Goal: Book appointment/travel/reservation

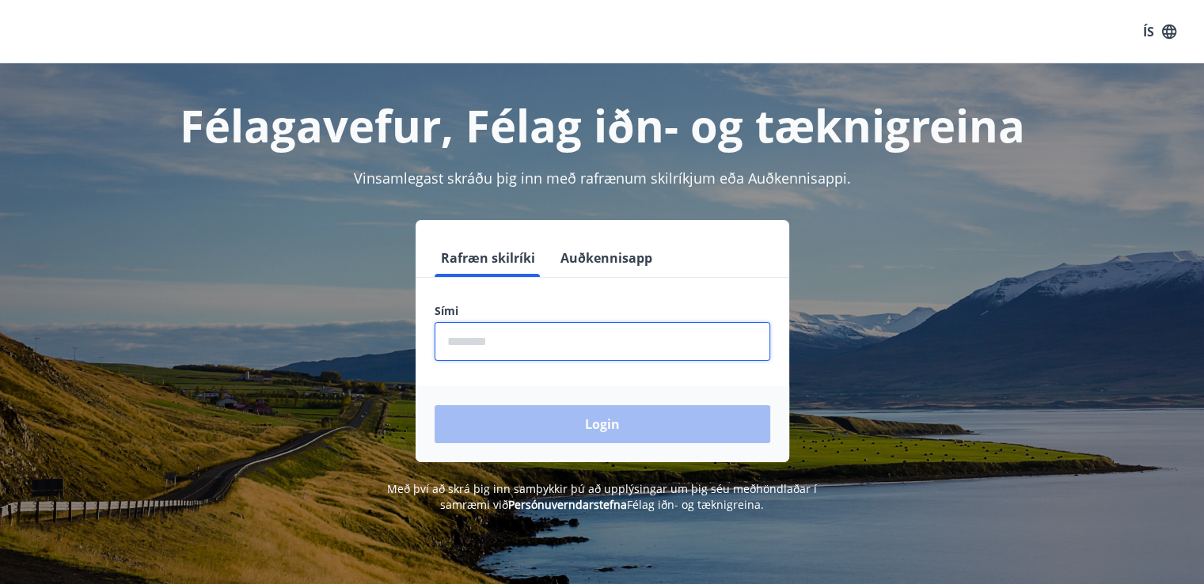
click at [601, 337] on input "phone" at bounding box center [603, 341] width 336 height 39
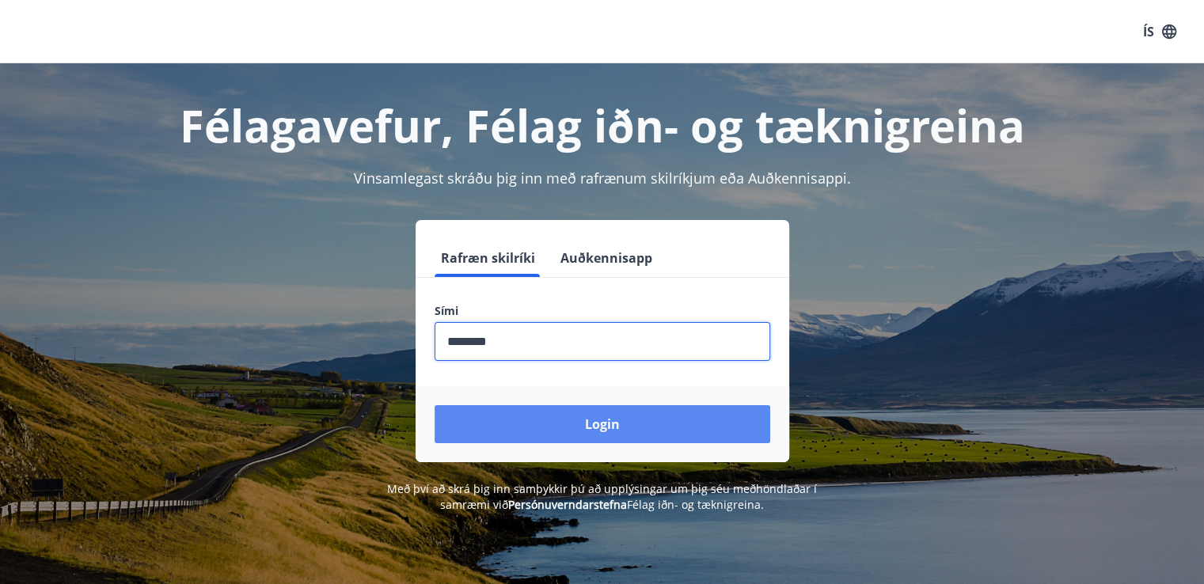
type input "********"
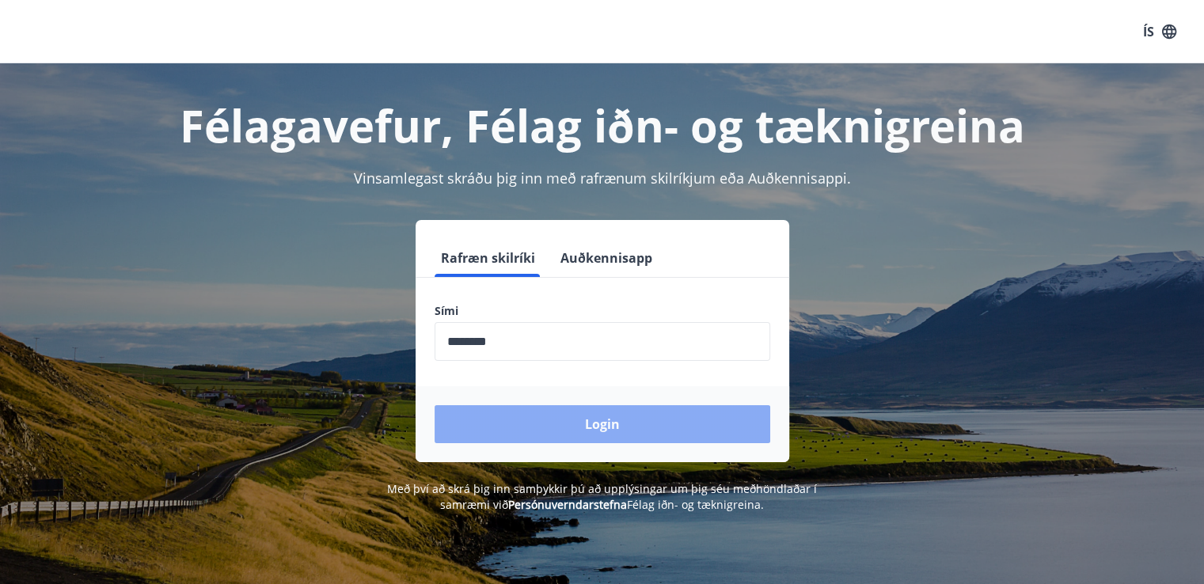
click at [553, 426] on button "Login" at bounding box center [603, 424] width 336 height 38
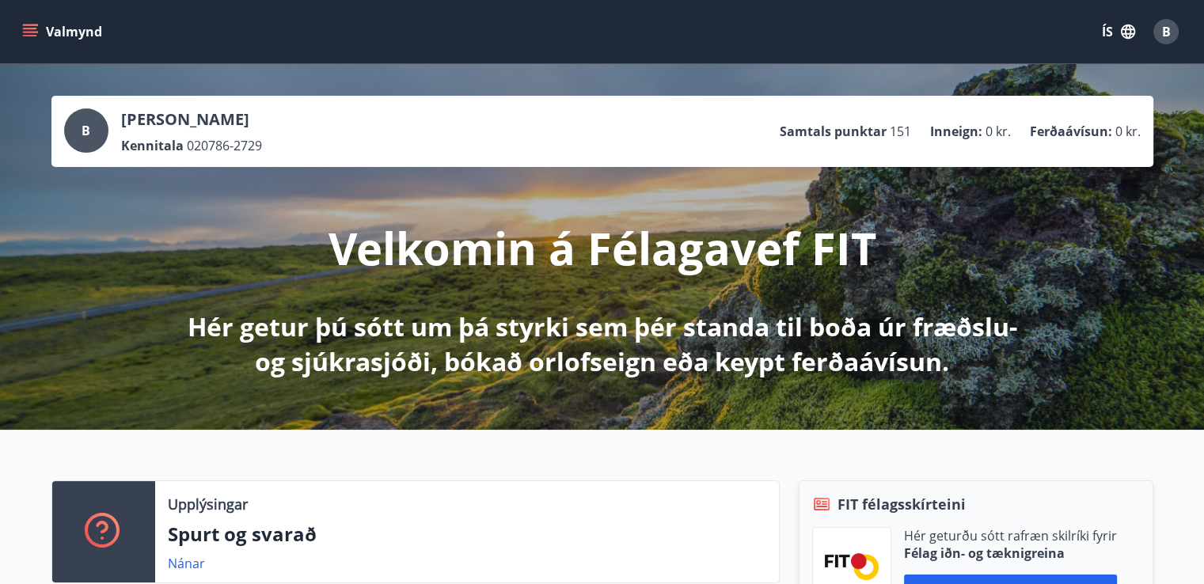
click at [21, 32] on button "Valmynd" at bounding box center [63, 31] width 89 height 29
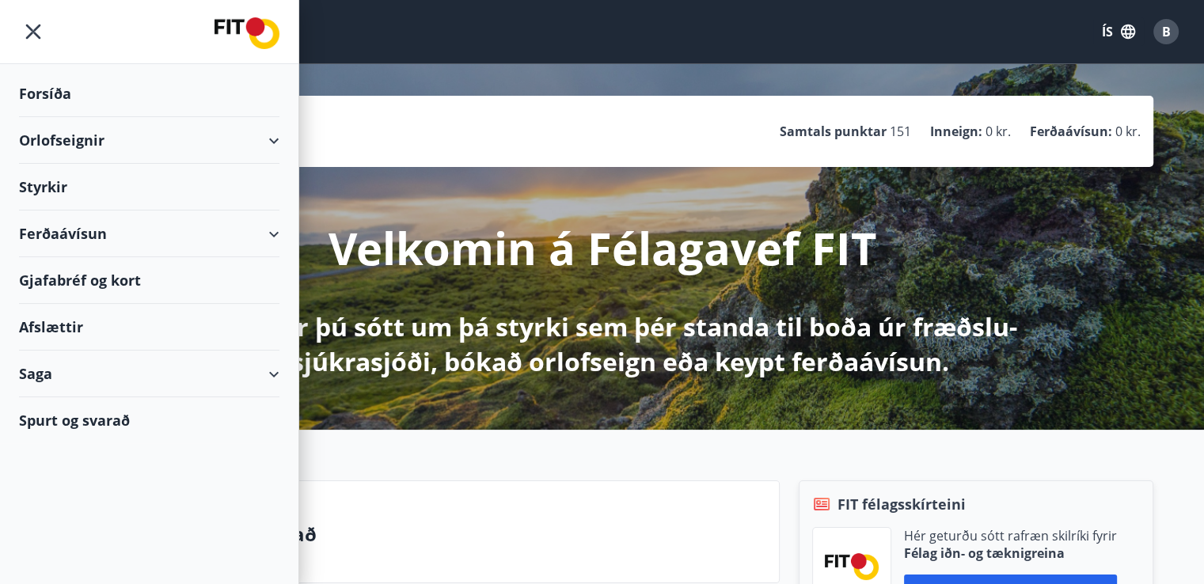
click at [67, 133] on div "Orlofseignir" at bounding box center [149, 140] width 260 height 47
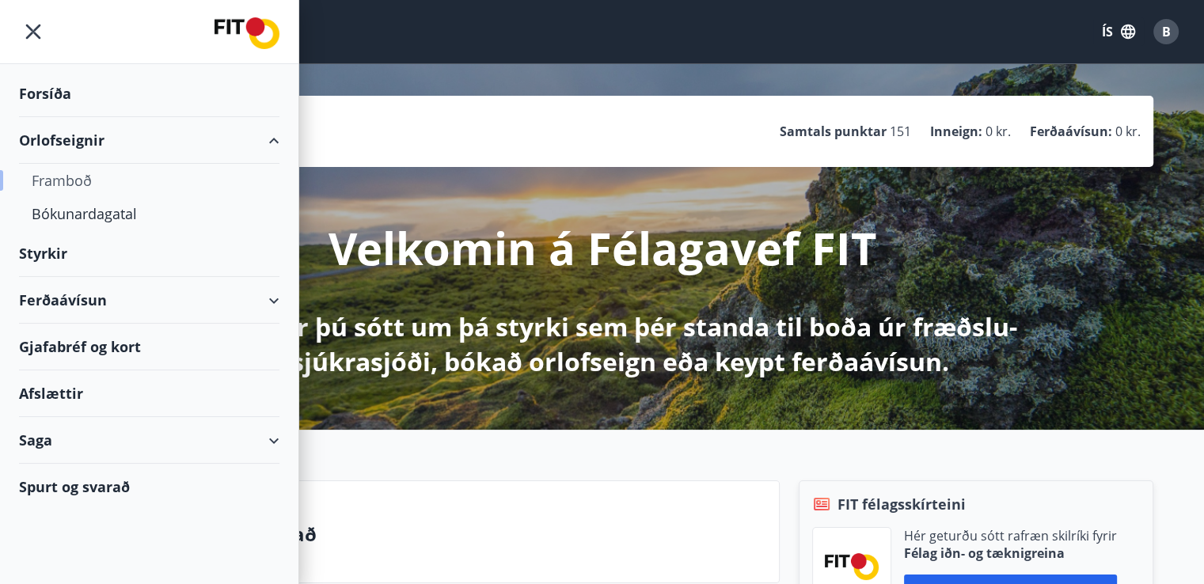
click at [63, 173] on div "Framboð" at bounding box center [149, 180] width 235 height 33
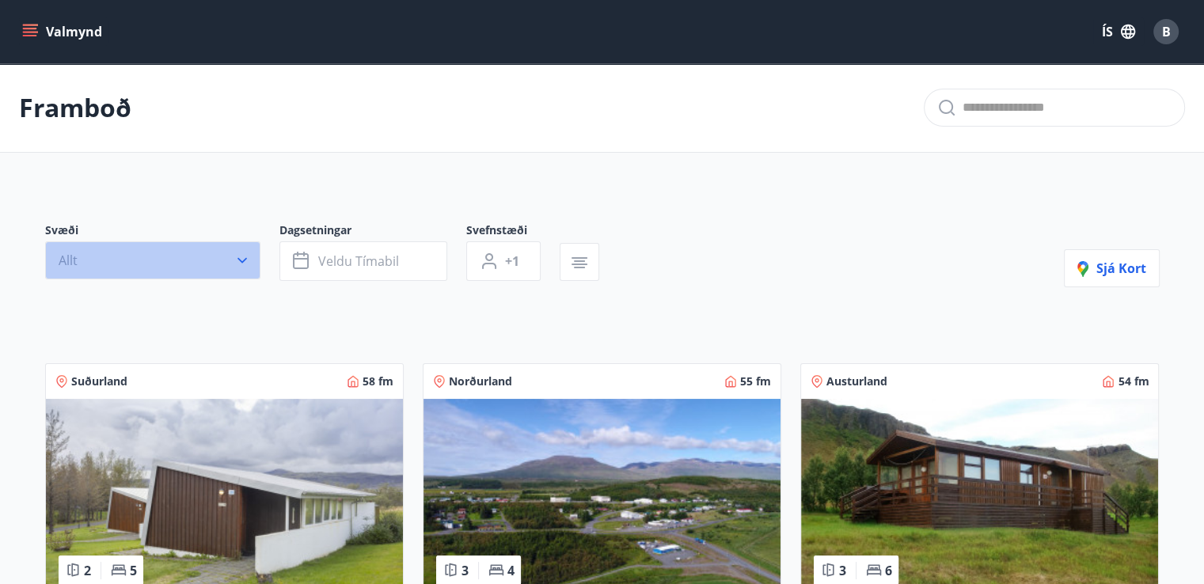
click at [245, 260] on icon "button" at bounding box center [243, 261] width 10 height 6
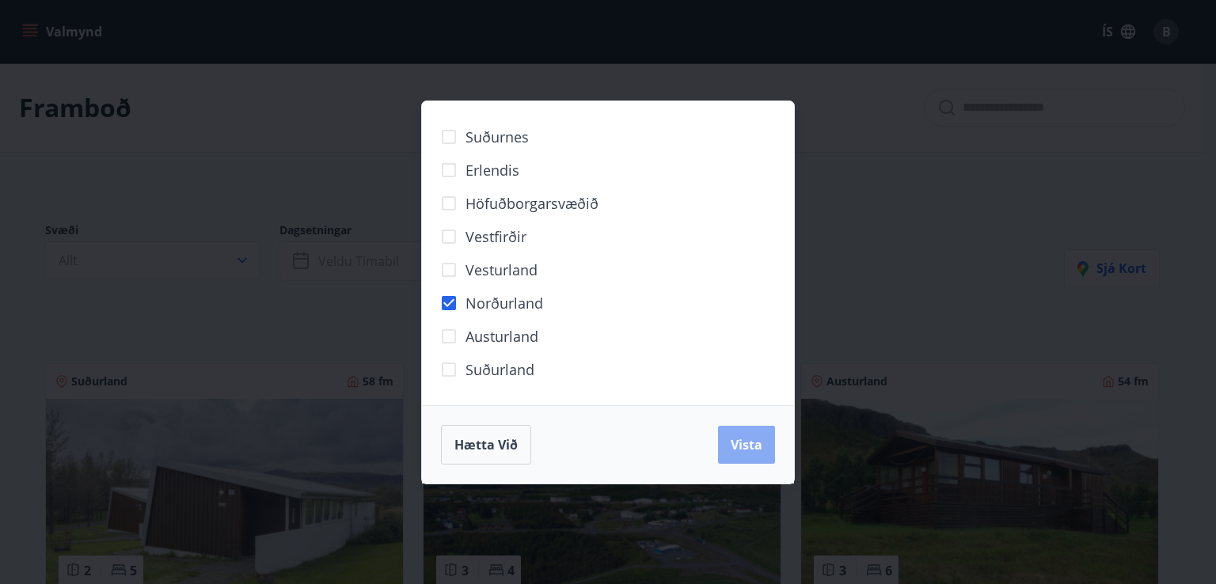
click at [745, 447] on span "Vista" at bounding box center [747, 444] width 32 height 17
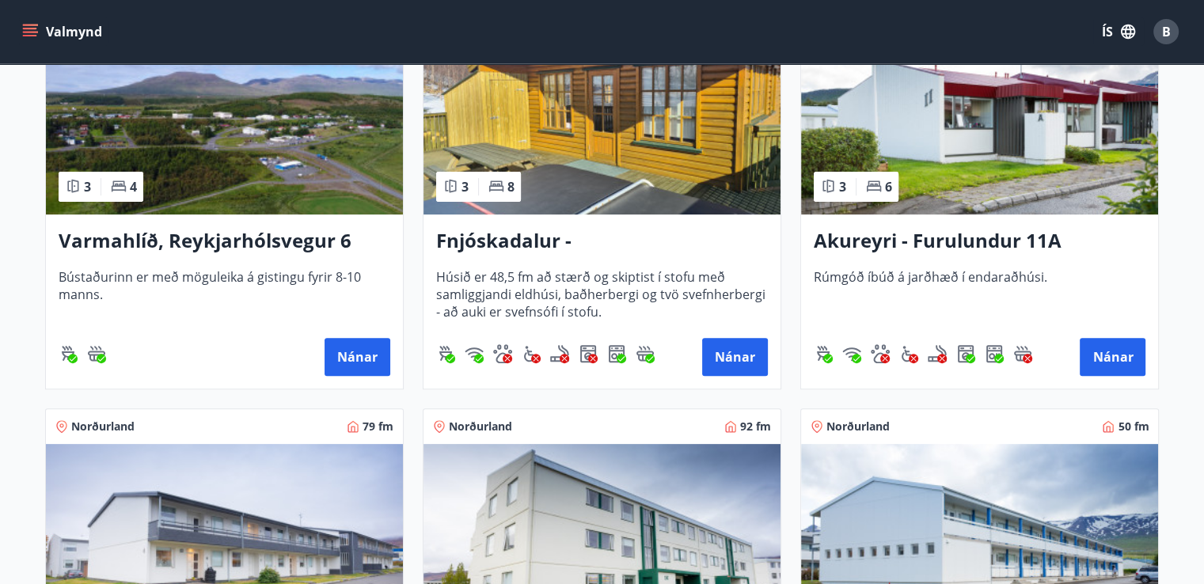
scroll to position [412, 0]
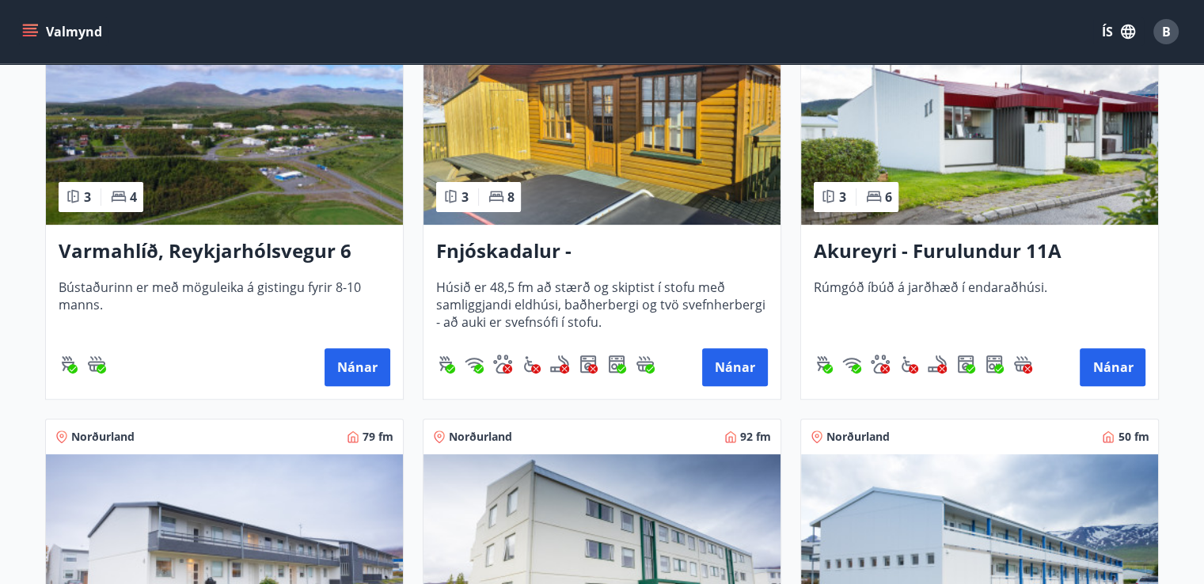
click at [593, 250] on h3 "Fnjóskadalur - [GEOGRAPHIC_DATA] 13" at bounding box center [602, 252] width 332 height 29
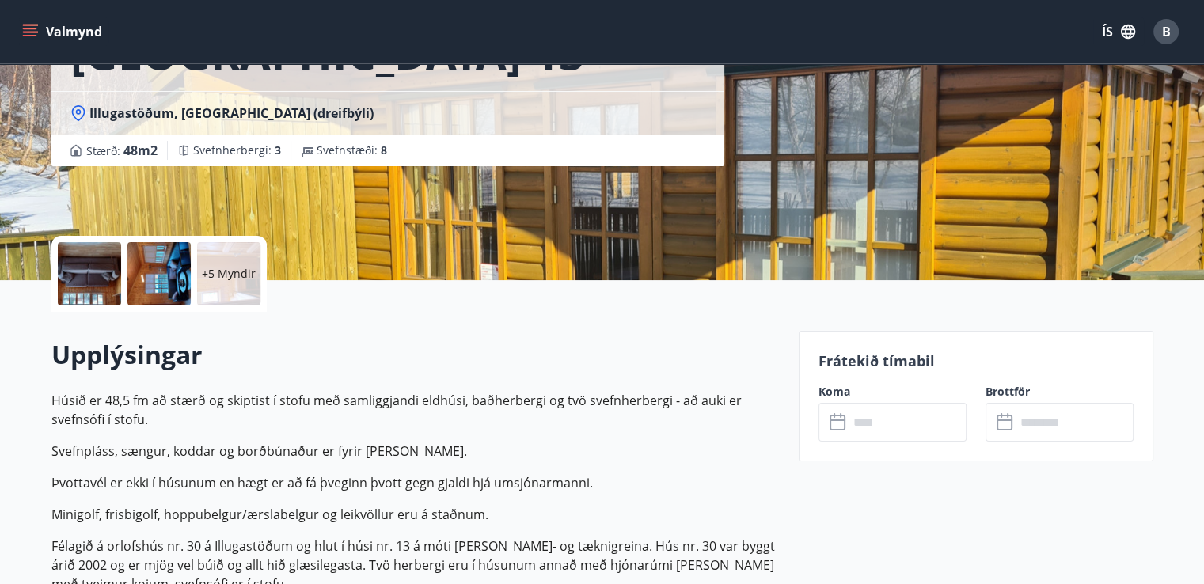
scroll to position [253, 0]
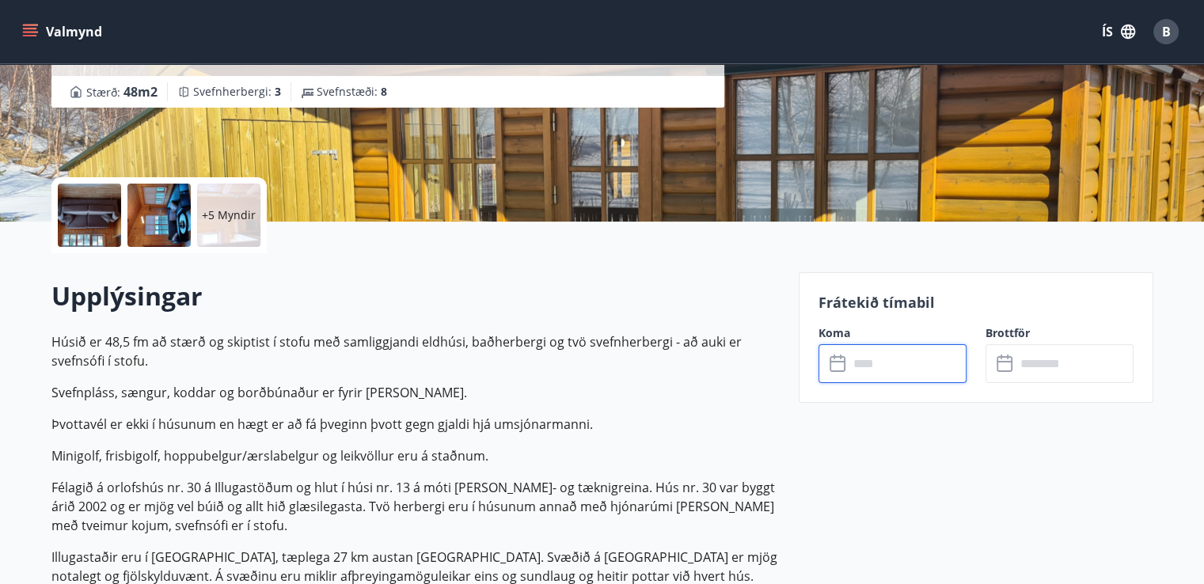
click at [892, 363] on input "text" at bounding box center [908, 363] width 118 height 39
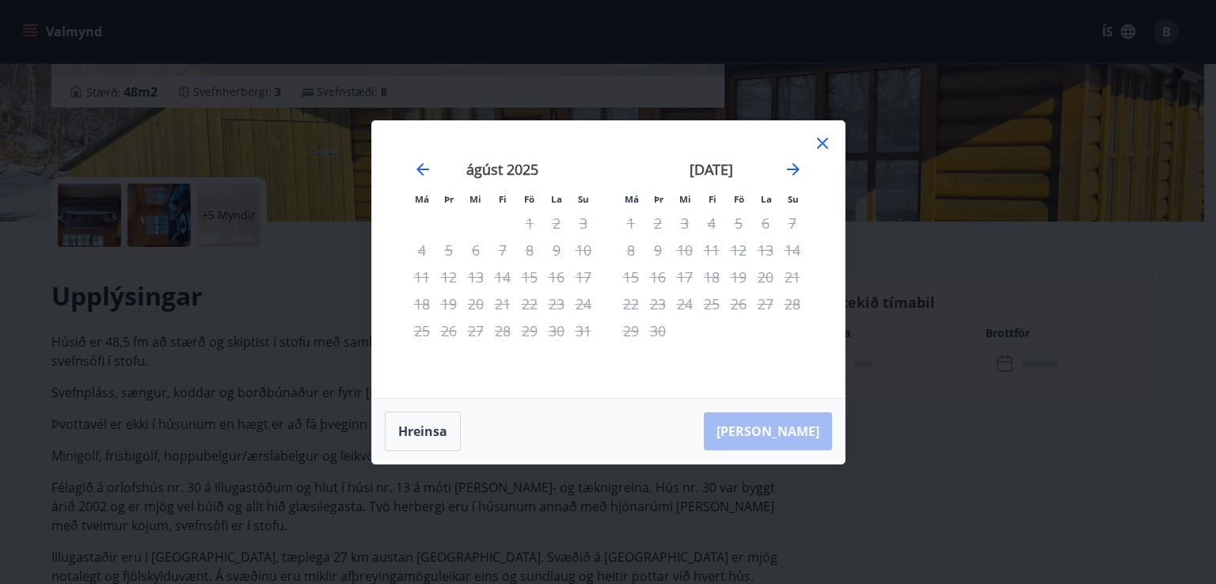
click at [819, 143] on icon at bounding box center [822, 143] width 19 height 19
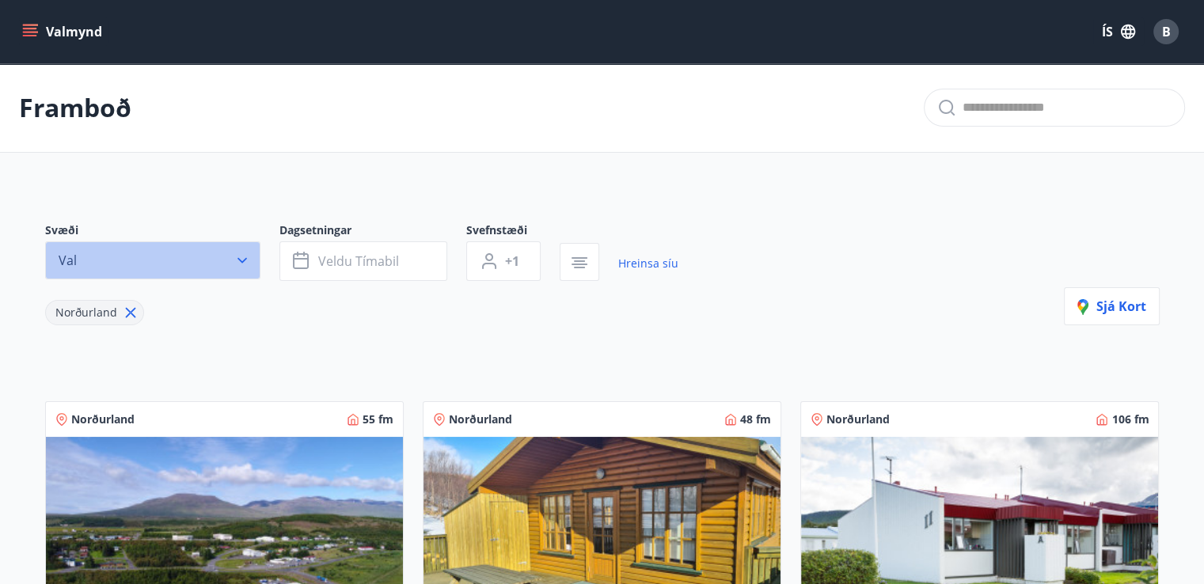
click at [244, 264] on icon "button" at bounding box center [242, 261] width 16 height 16
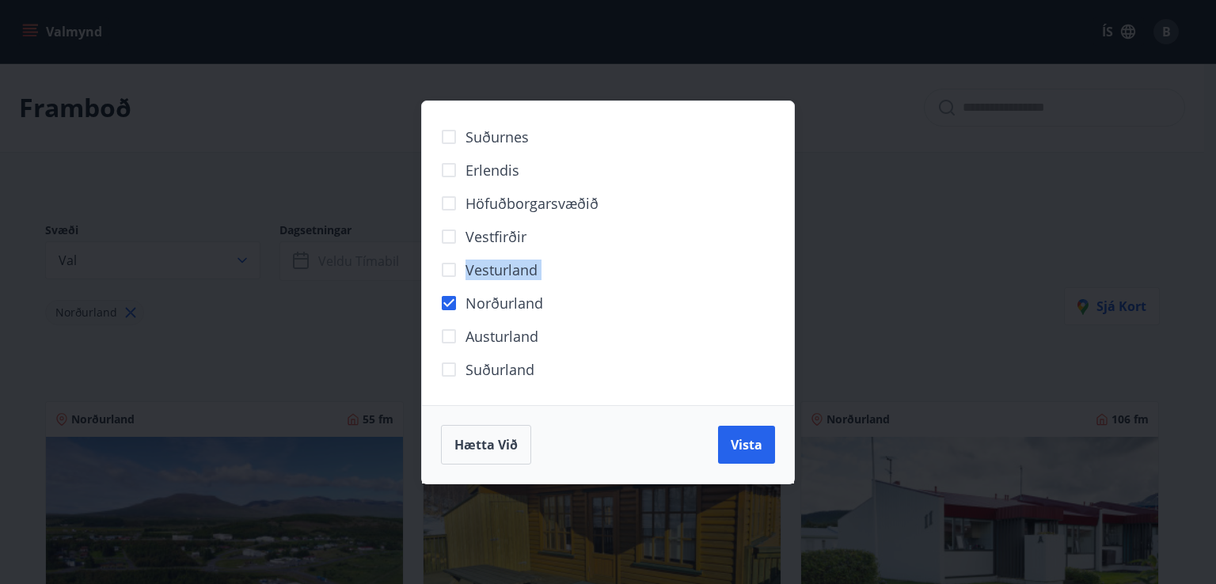
drag, startPoint x: 244, startPoint y: 264, endPoint x: 386, endPoint y: 314, distance: 150.3
click at [386, 314] on div "Suðurnes Erlendis Höfuðborgarsvæðið [GEOGRAPHIC_DATA] [GEOGRAPHIC_DATA] [GEOGRA…" at bounding box center [608, 292] width 1216 height 584
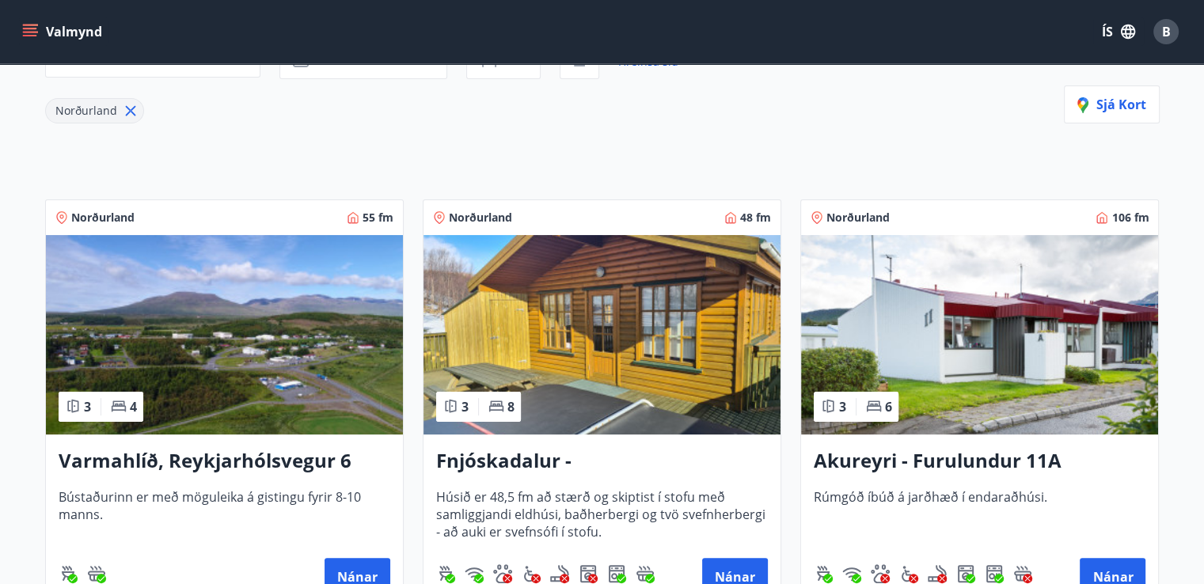
scroll to position [253, 0]
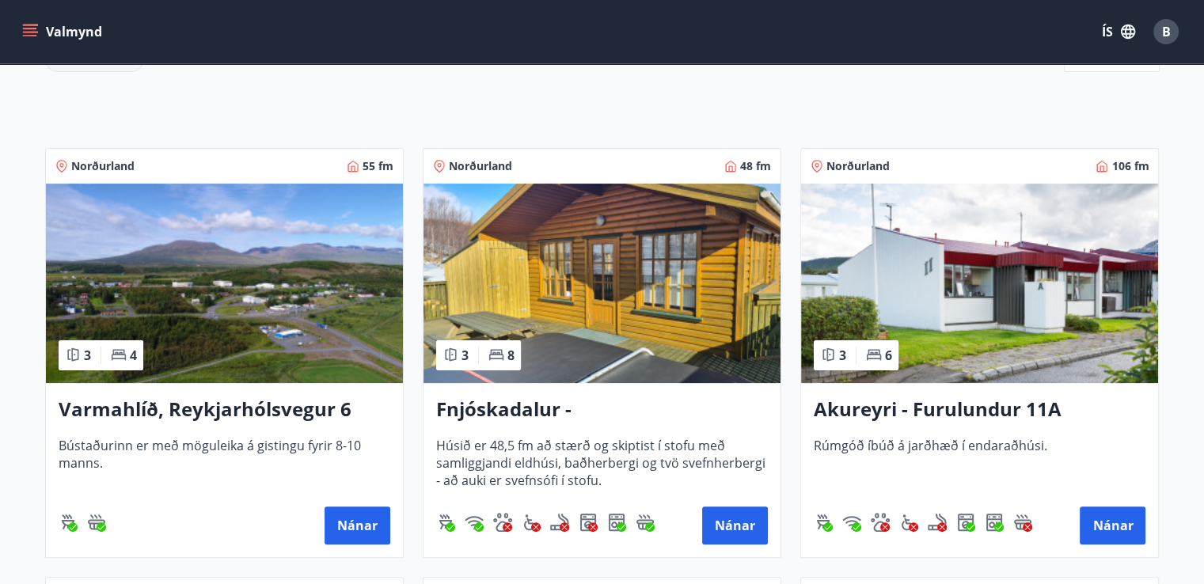
click at [249, 405] on h3 "Varmahlíð, Reykjarhólsvegur 6" at bounding box center [225, 410] width 332 height 29
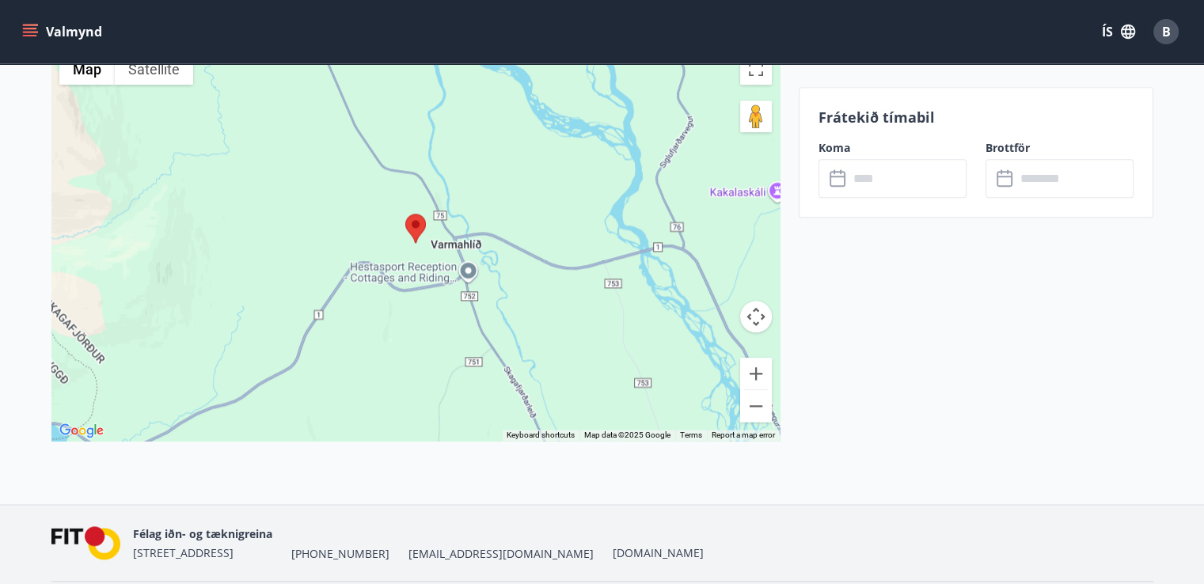
scroll to position [1869, 0]
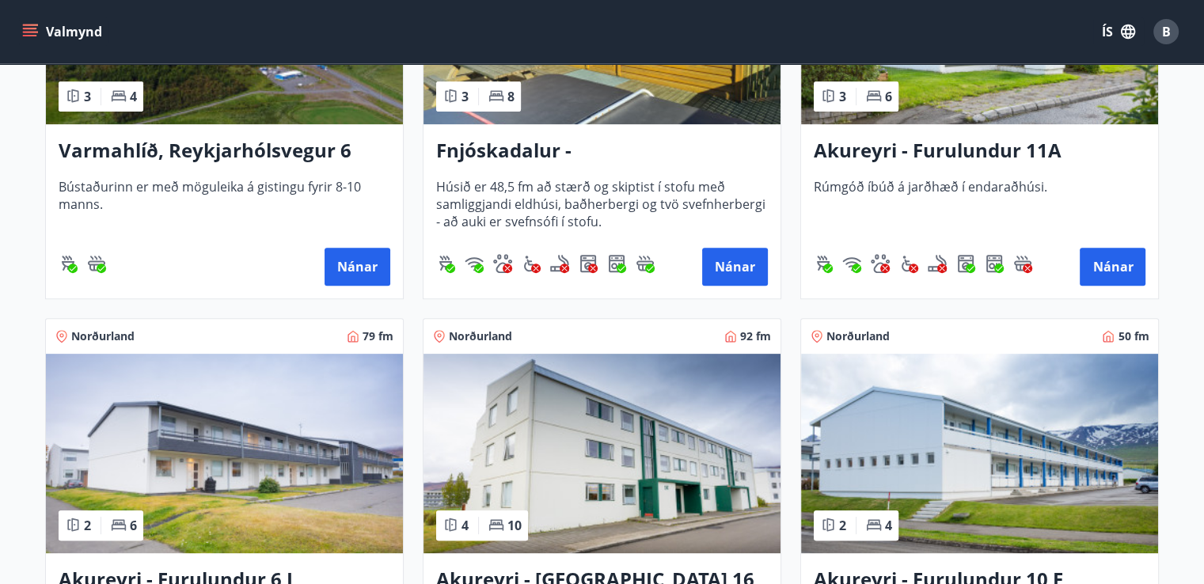
scroll to position [412, 0]
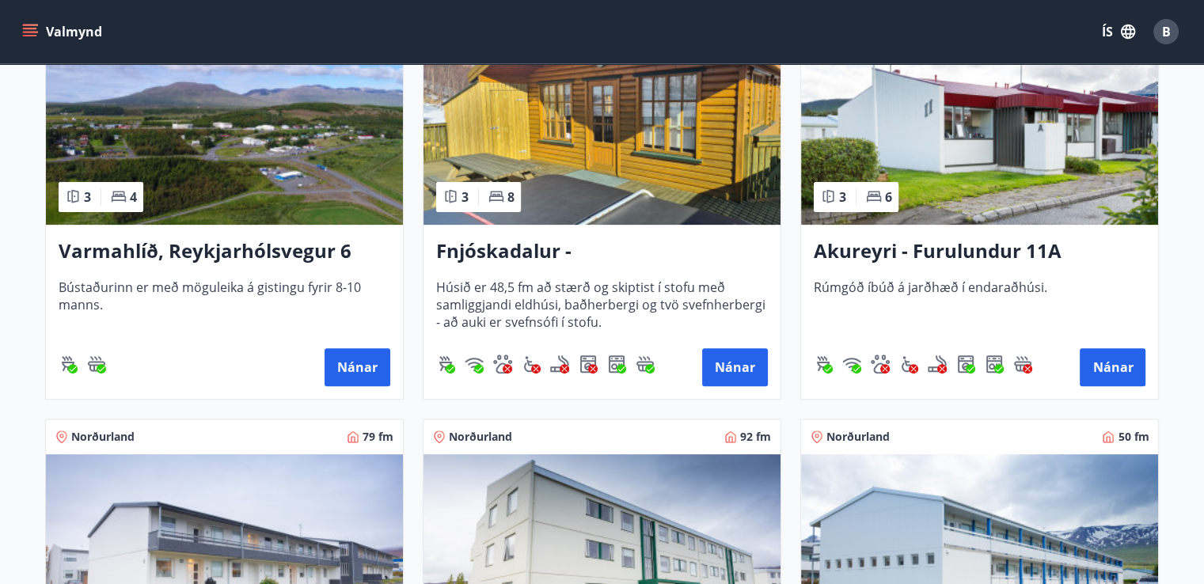
click at [918, 252] on h3 "Akureyri - Furulundur 11A" at bounding box center [980, 252] width 332 height 29
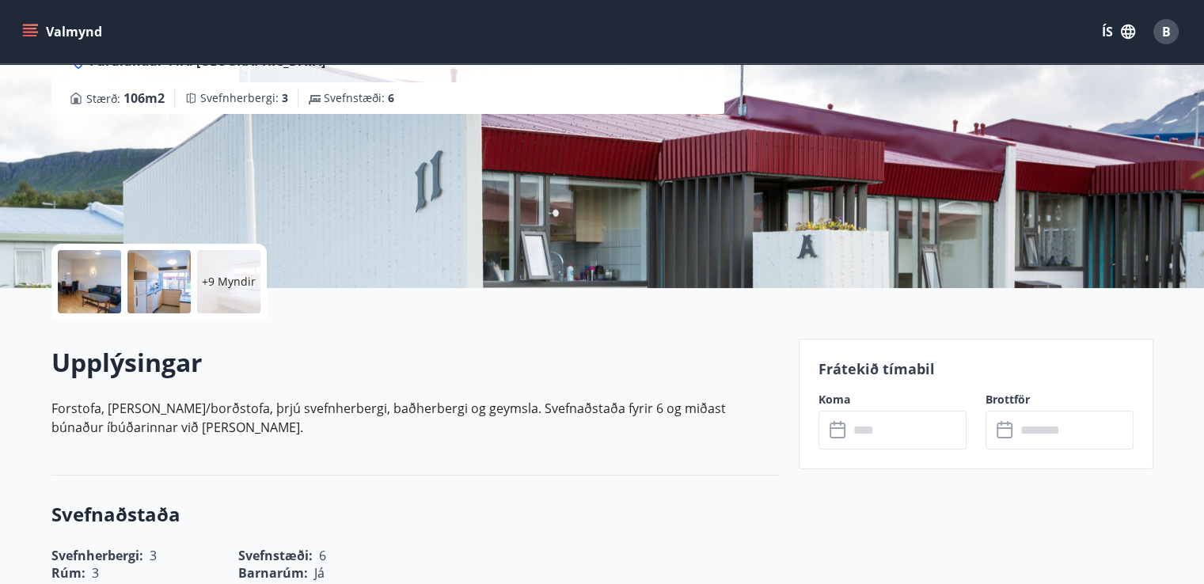
scroll to position [348, 0]
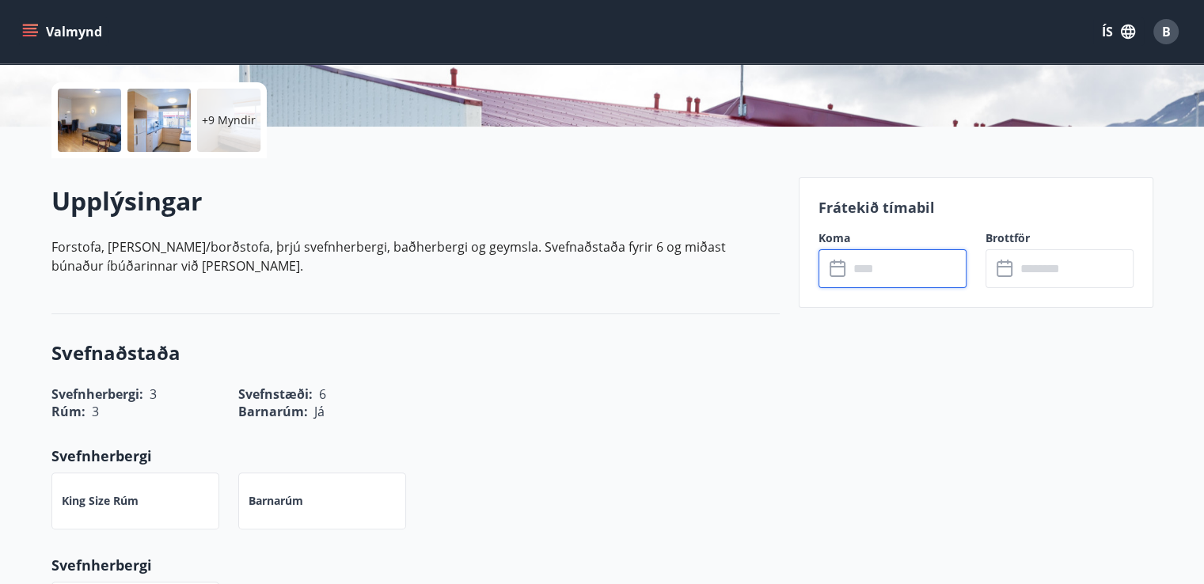
click at [895, 280] on input "text" at bounding box center [908, 268] width 118 height 39
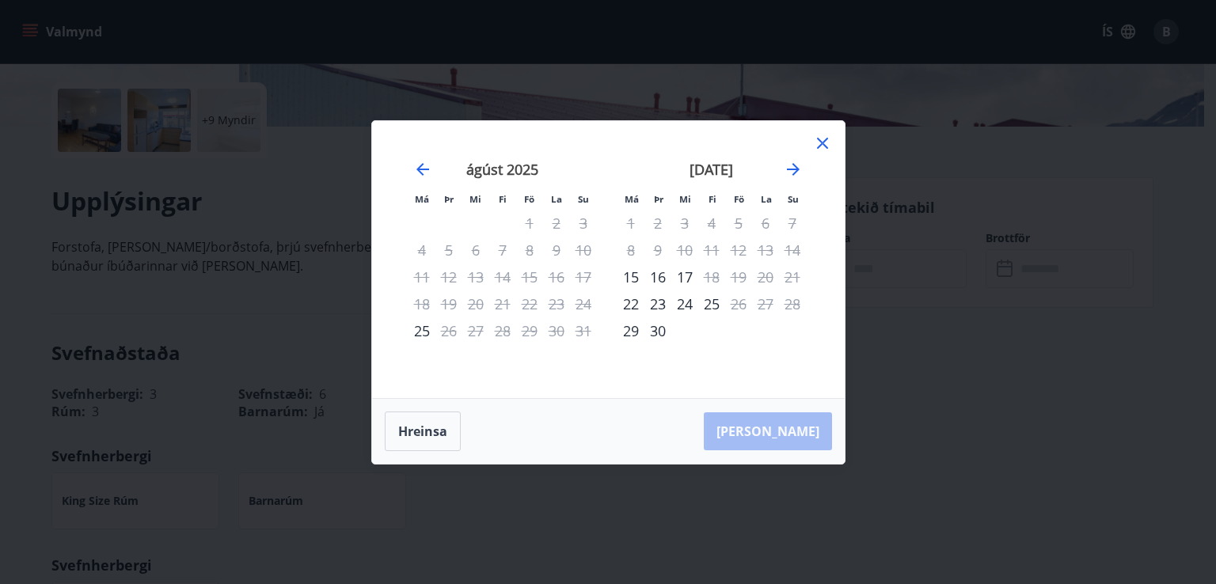
click at [825, 143] on icon at bounding box center [822, 143] width 19 height 19
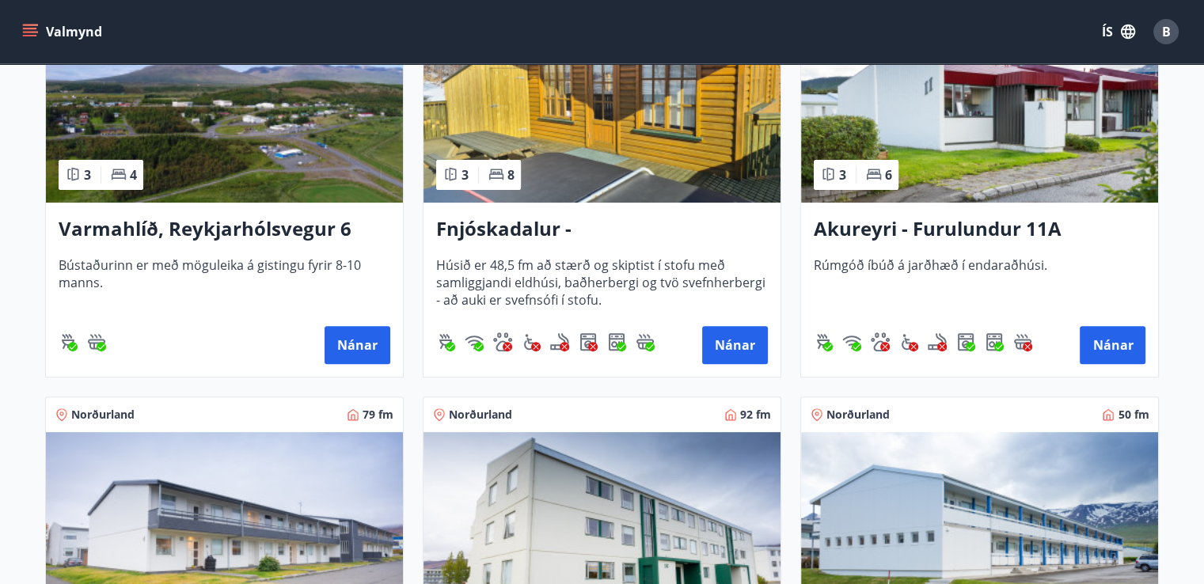
scroll to position [507, 0]
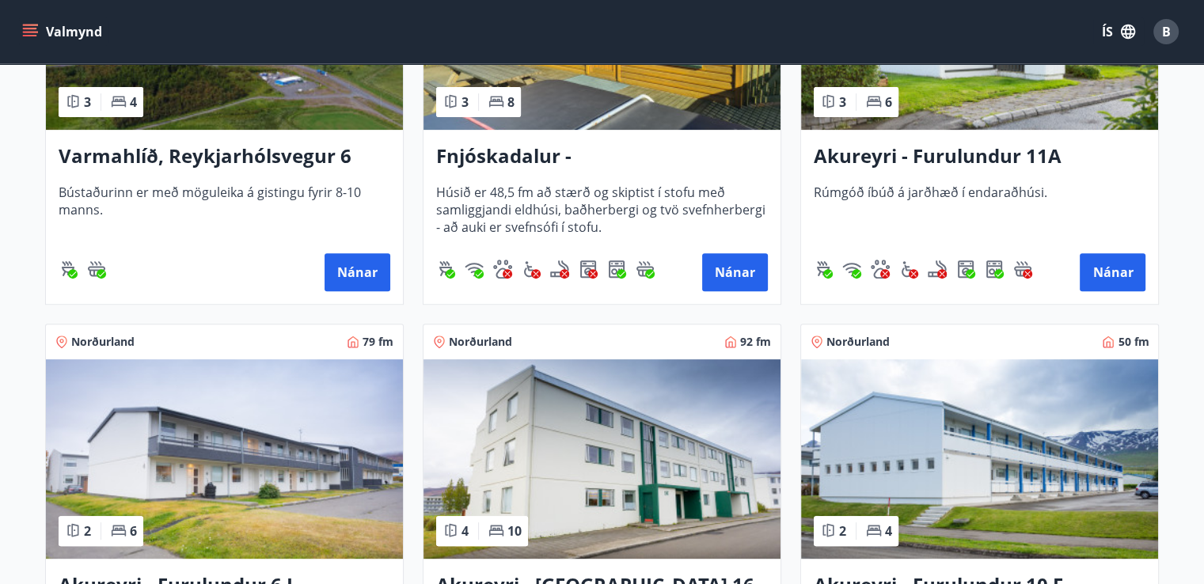
click at [304, 485] on img at bounding box center [224, 459] width 357 height 200
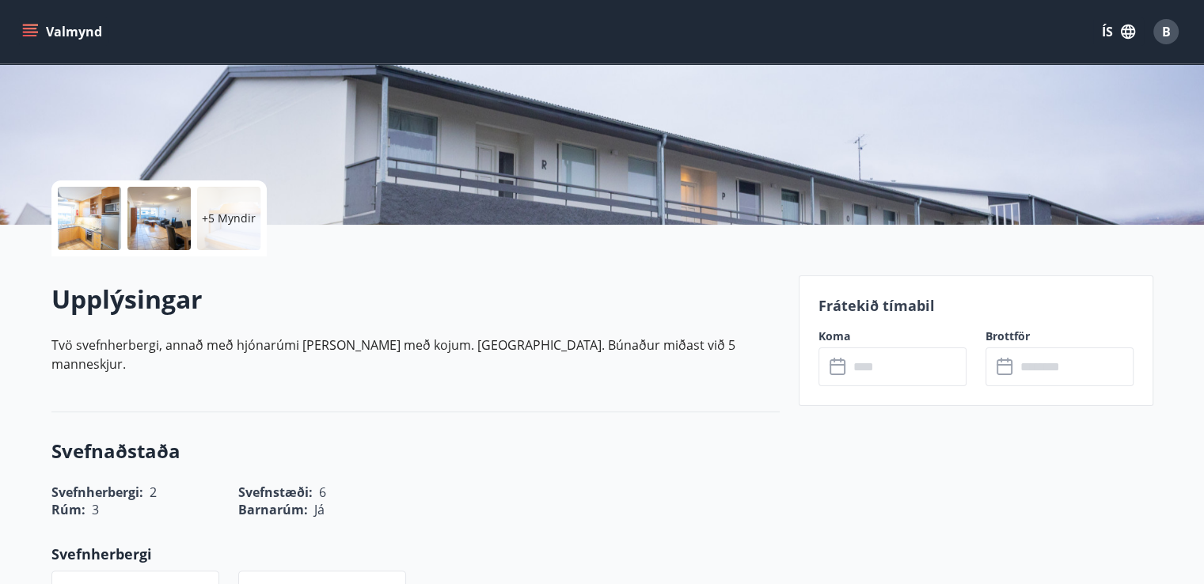
scroll to position [285, 0]
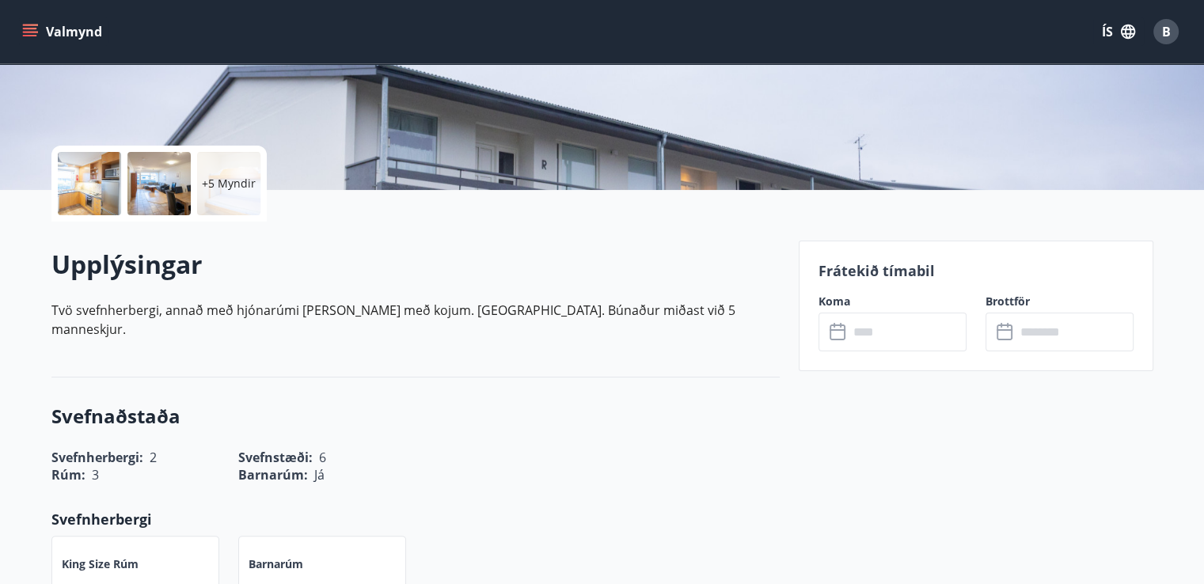
click at [884, 332] on input "text" at bounding box center [908, 332] width 118 height 39
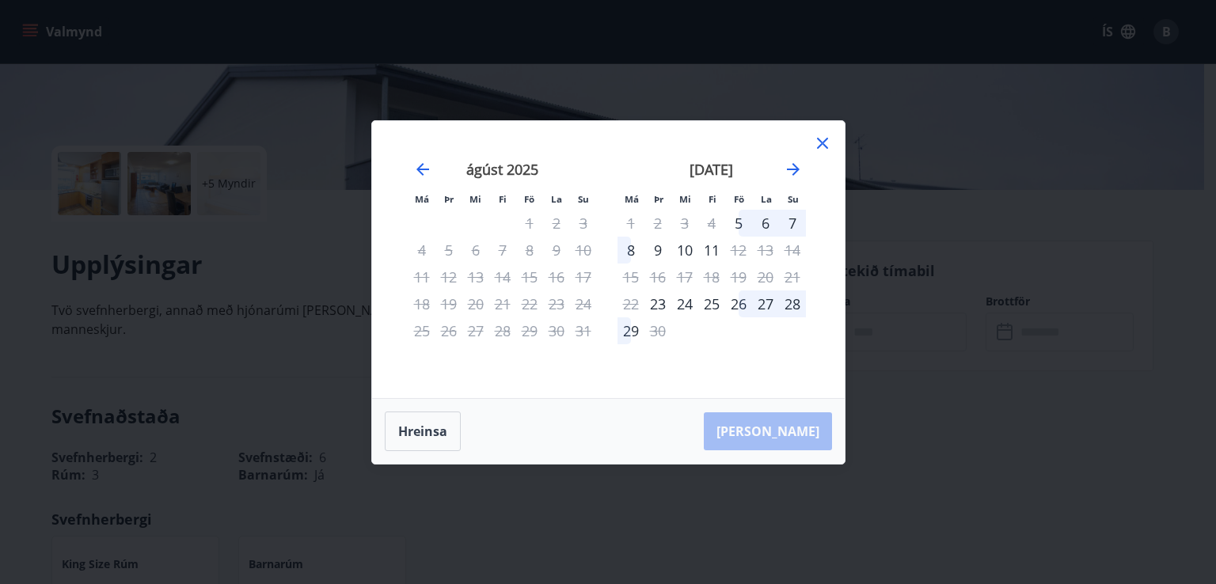
click at [820, 139] on icon at bounding box center [822, 143] width 19 height 19
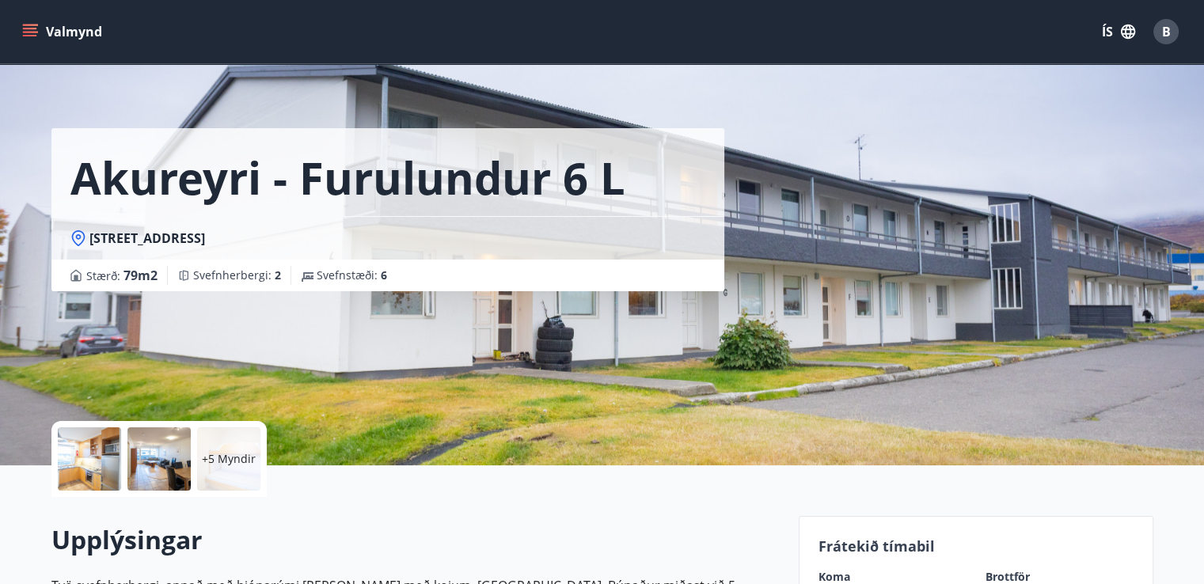
scroll to position [0, 0]
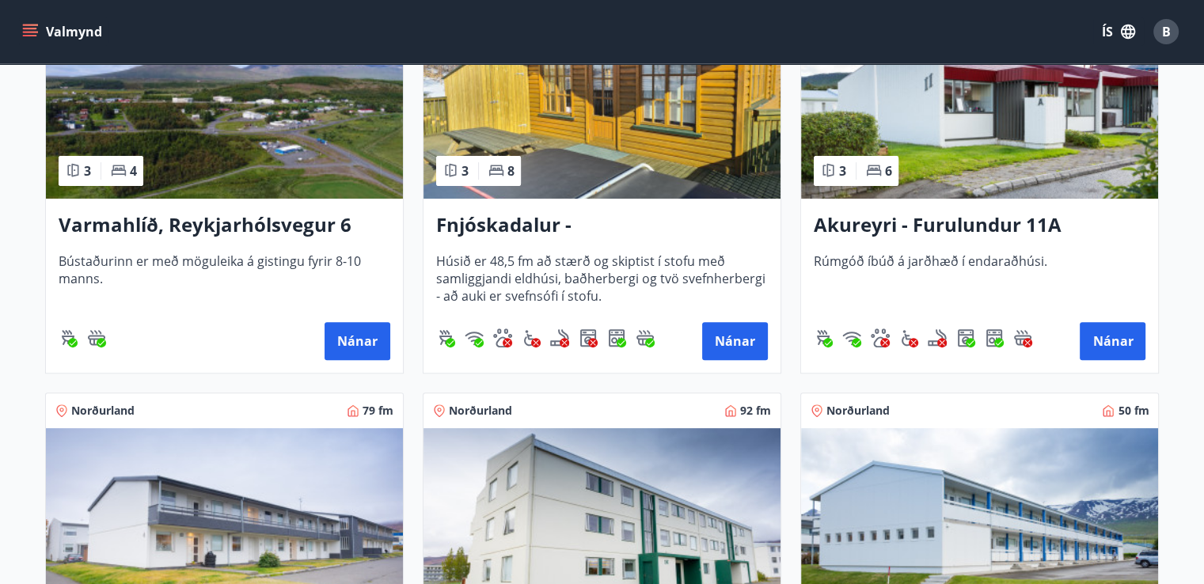
scroll to position [570, 0]
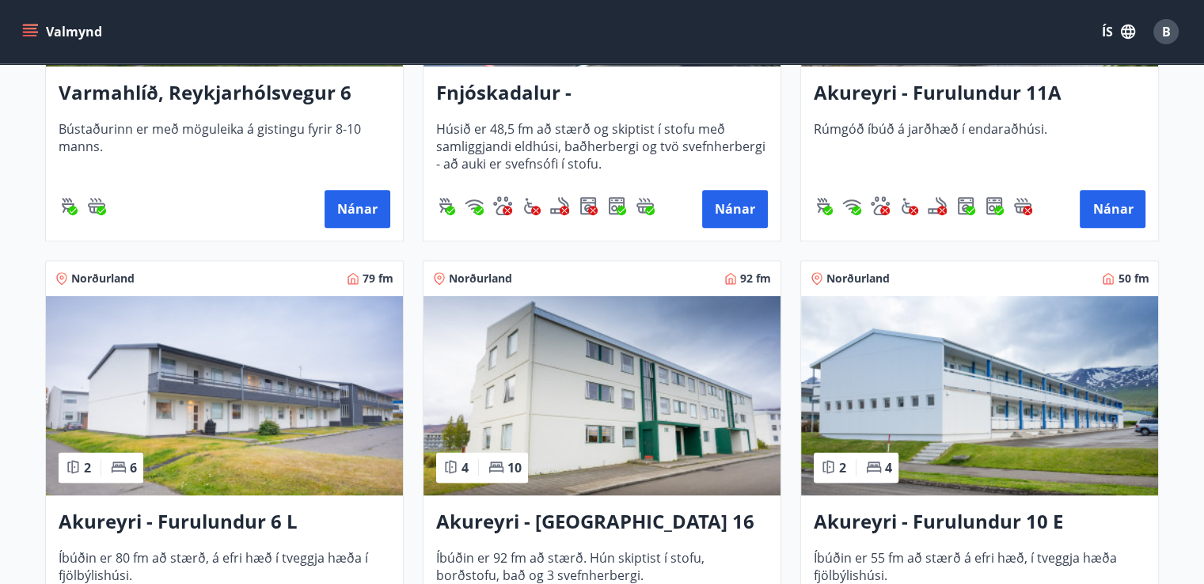
click at [587, 401] on img at bounding box center [602, 396] width 357 height 200
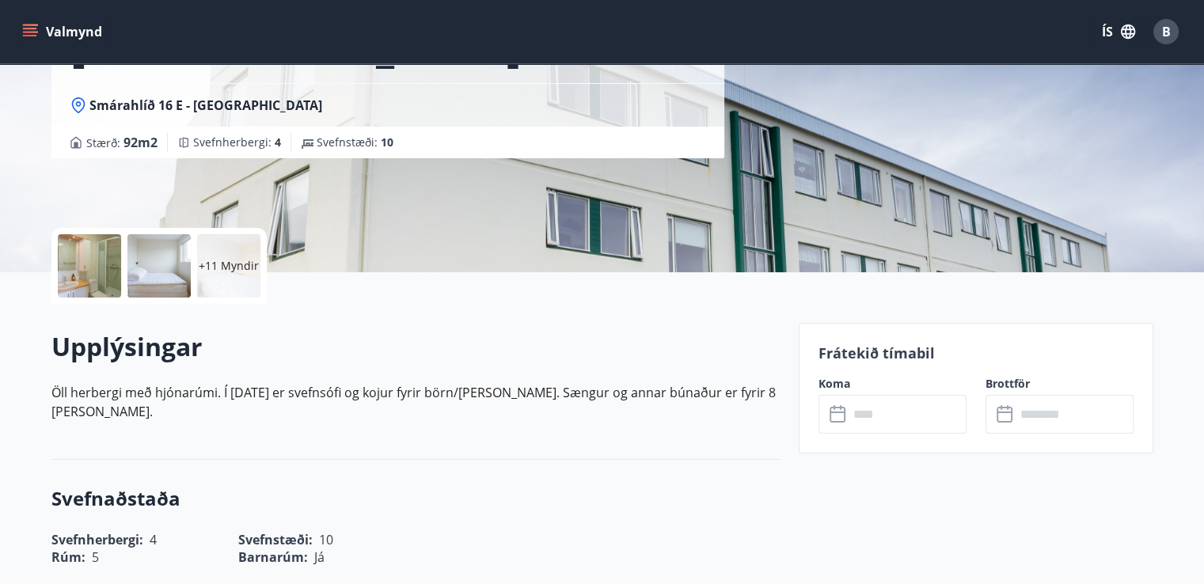
scroll to position [253, 0]
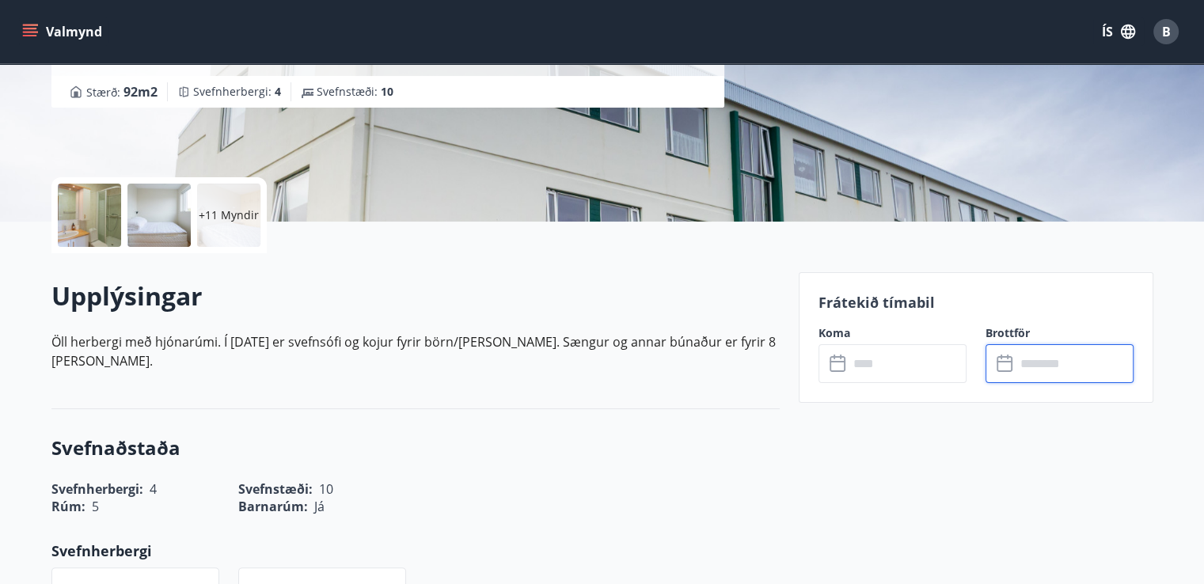
click at [1041, 356] on input "text" at bounding box center [1075, 363] width 118 height 39
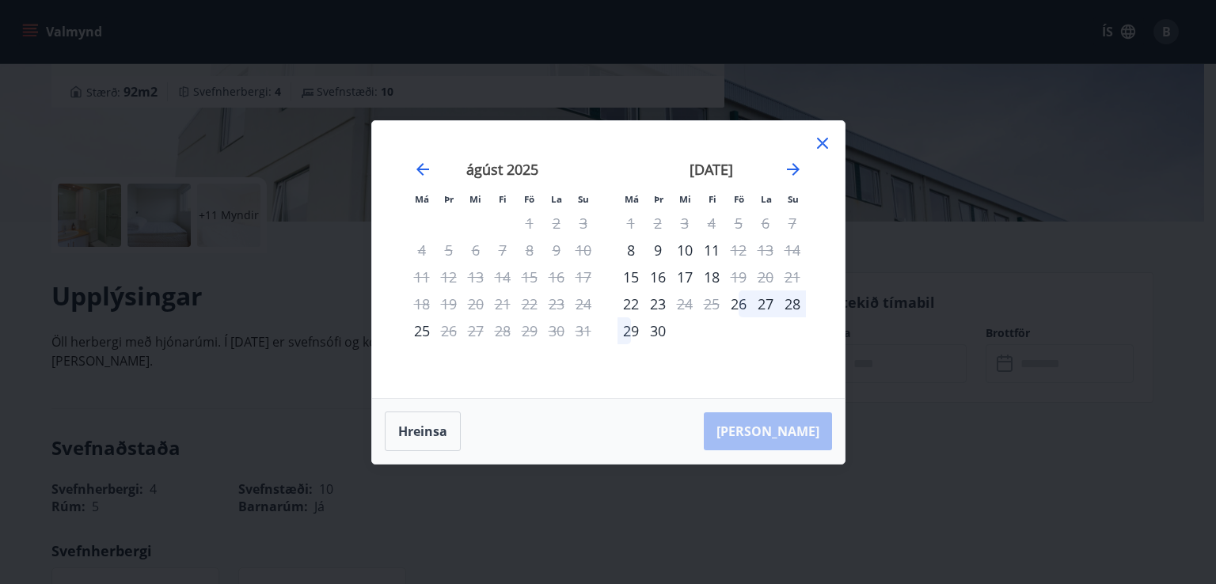
click at [822, 147] on icon at bounding box center [822, 143] width 19 height 19
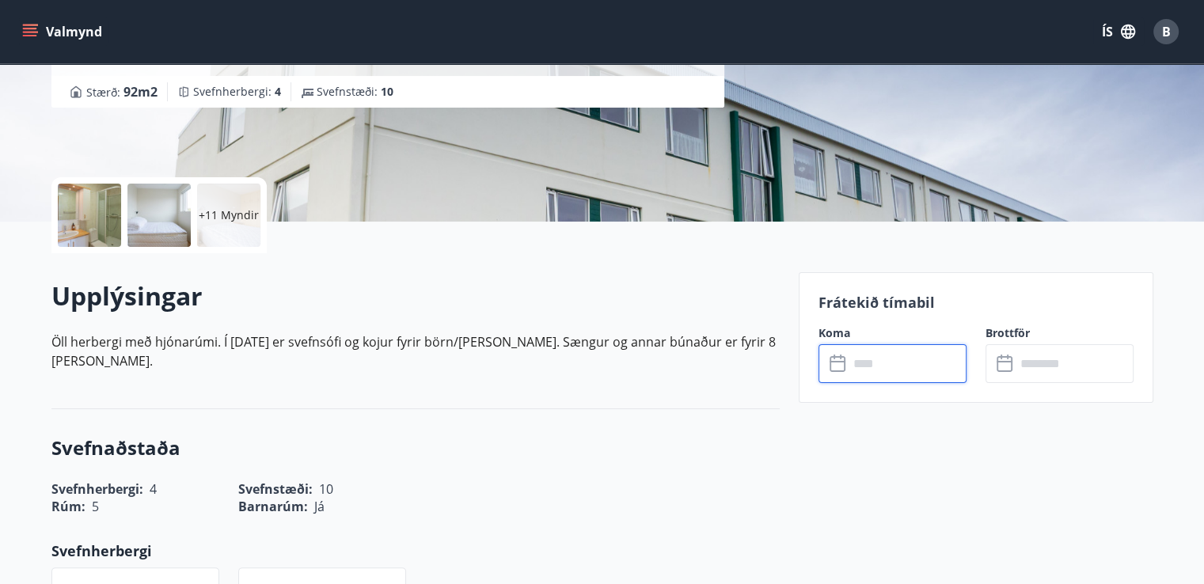
click at [868, 360] on input "text" at bounding box center [908, 363] width 118 height 39
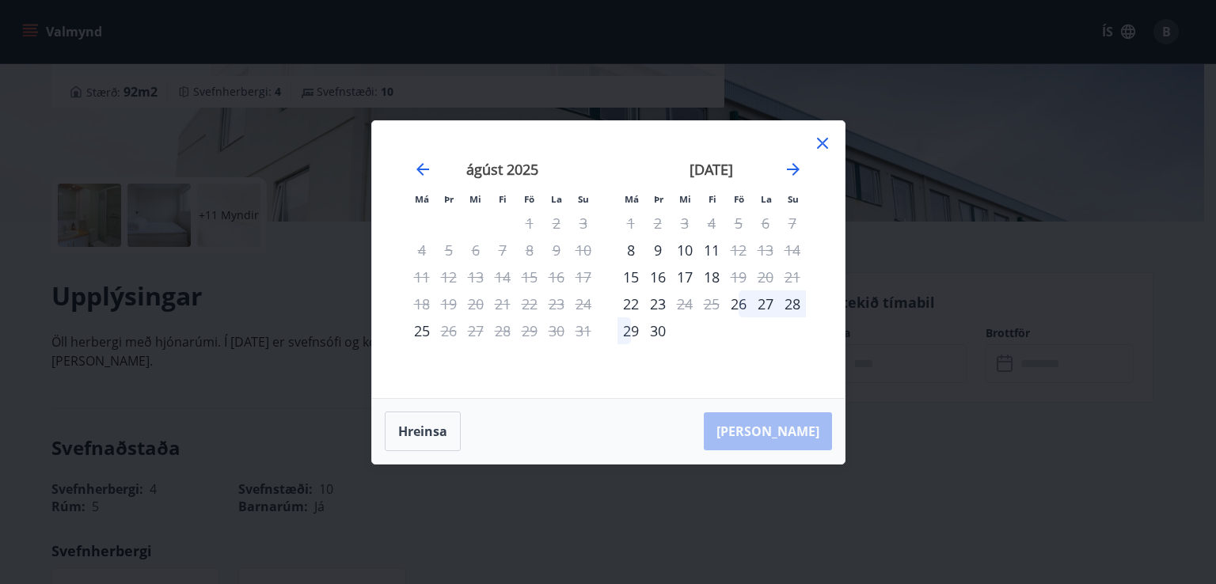
click at [824, 139] on icon at bounding box center [822, 143] width 19 height 19
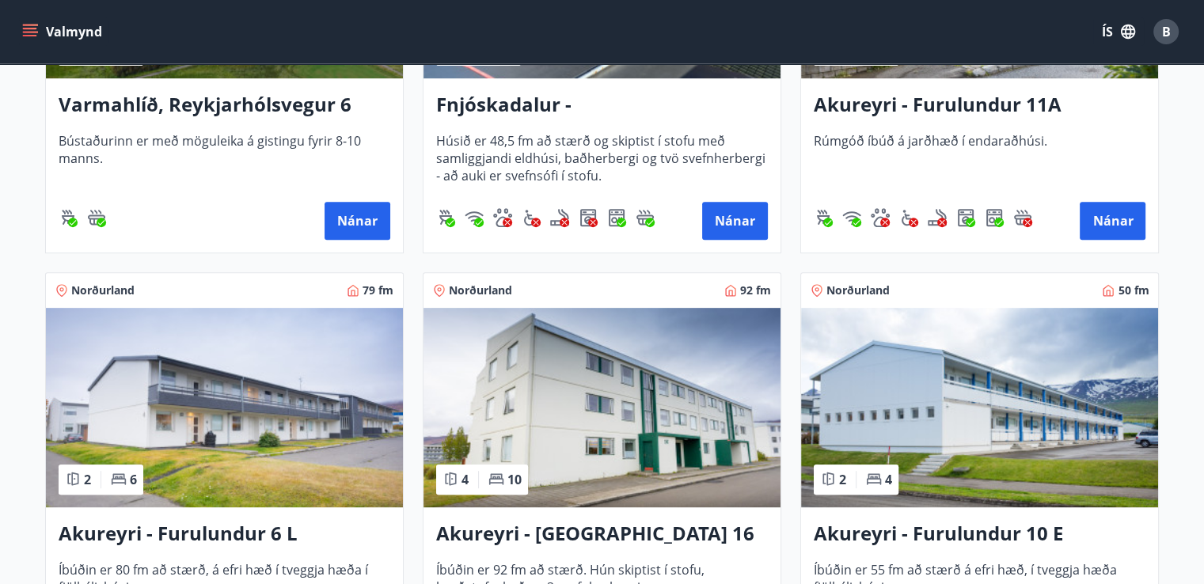
scroll to position [633, 0]
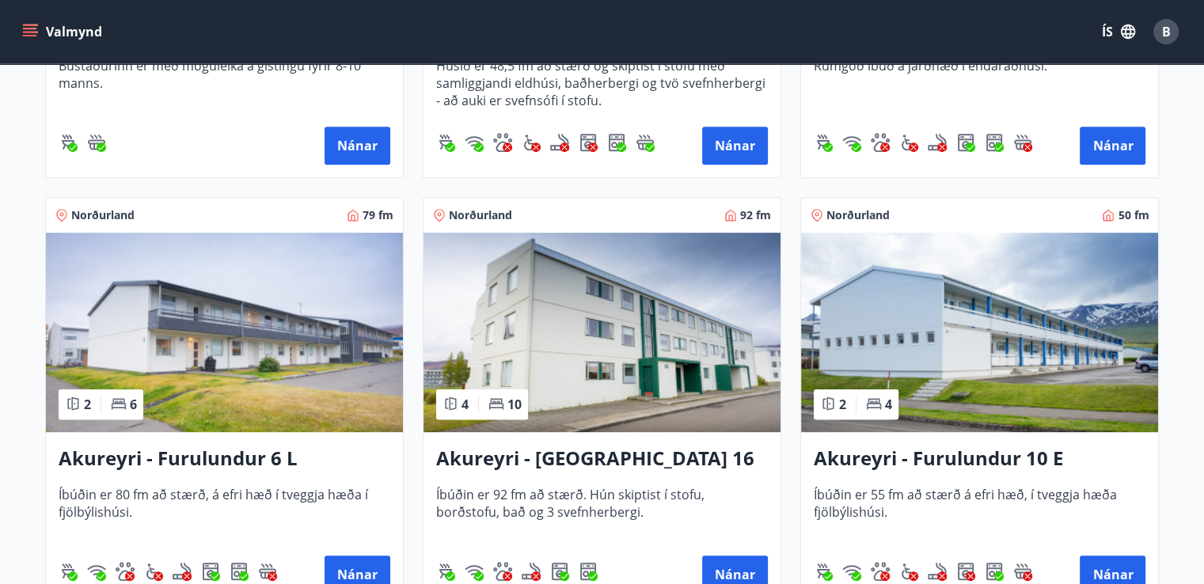
click at [975, 329] on img at bounding box center [979, 333] width 357 height 200
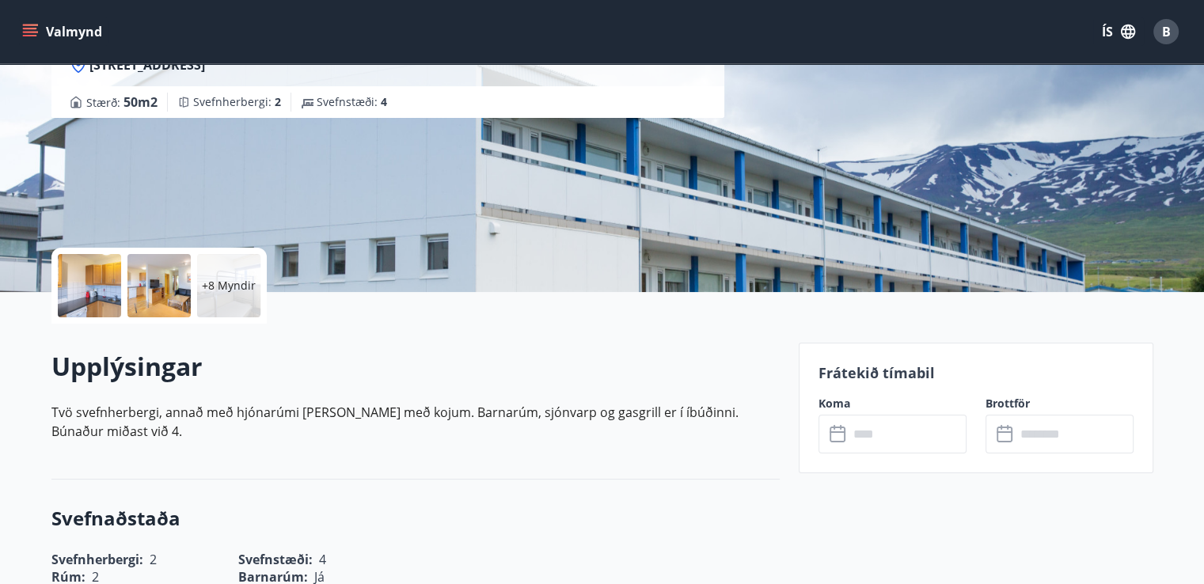
scroll to position [317, 0]
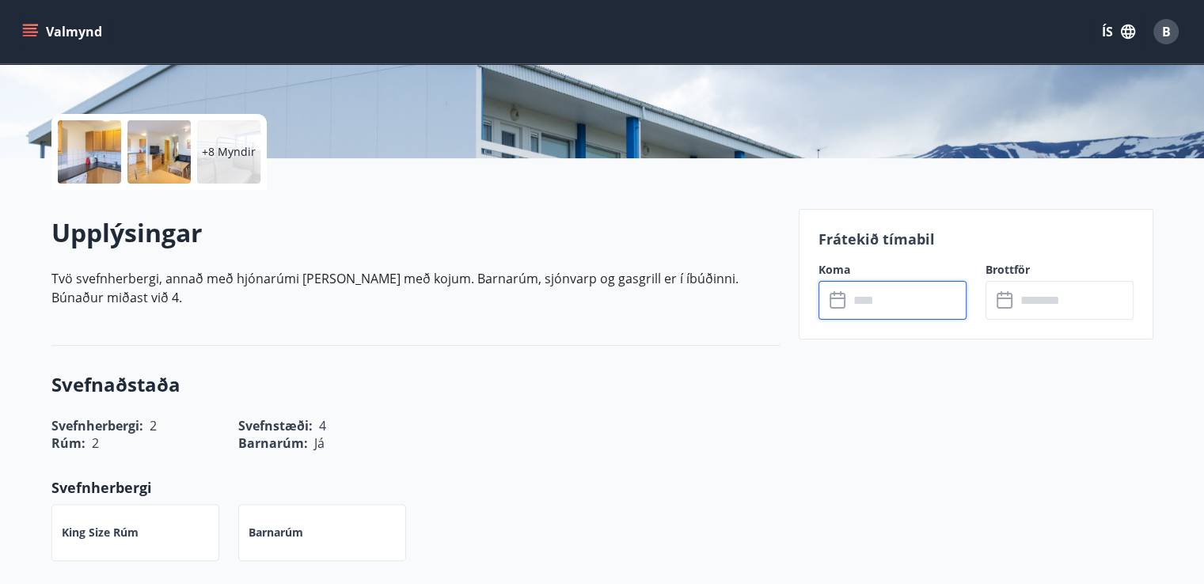
click at [876, 303] on input "text" at bounding box center [908, 300] width 118 height 39
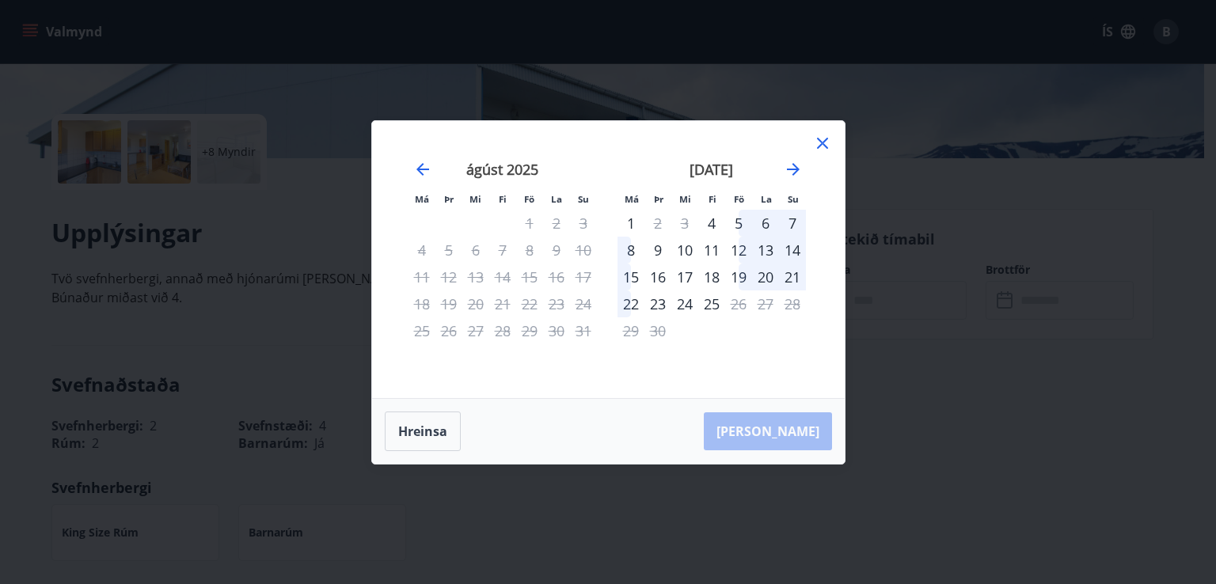
click at [825, 145] on icon at bounding box center [822, 143] width 11 height 11
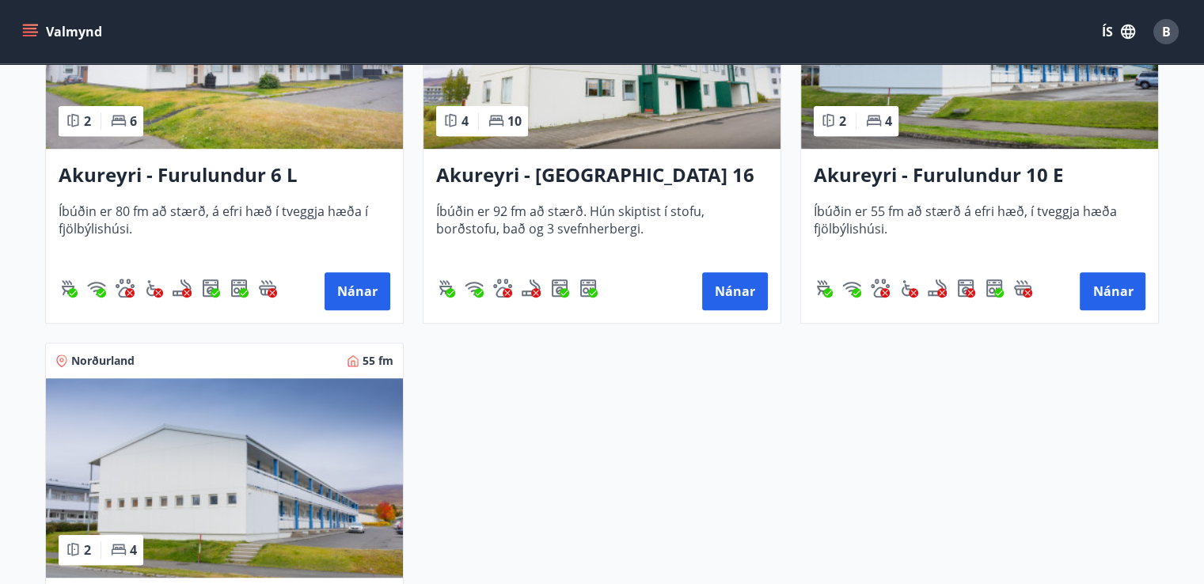
scroll to position [1077, 0]
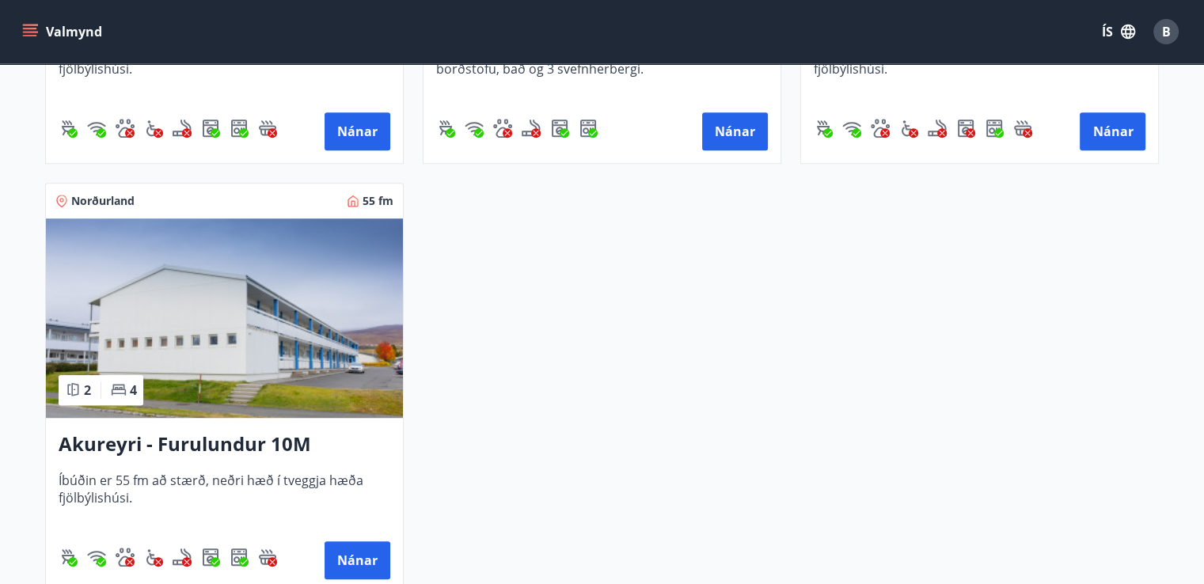
click at [223, 321] on img at bounding box center [224, 319] width 357 height 200
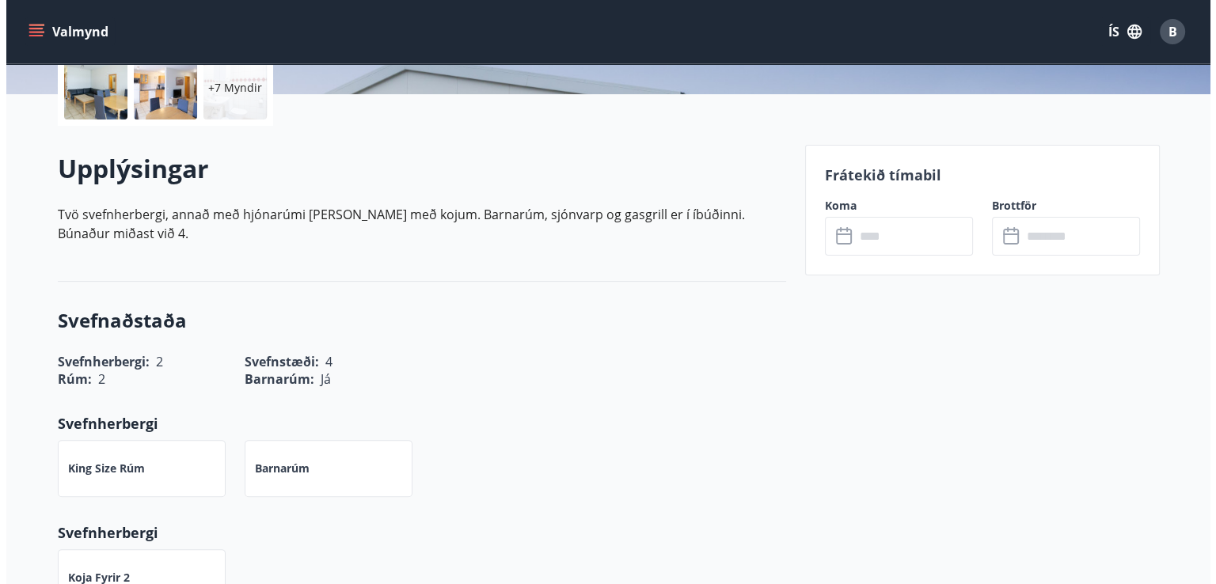
scroll to position [412, 0]
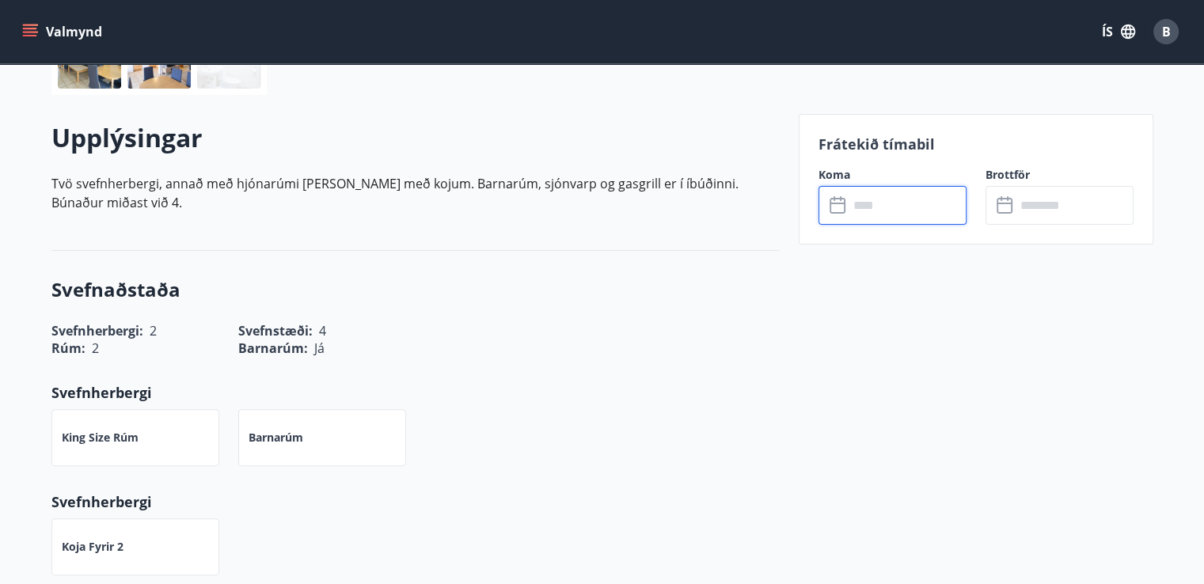
click at [891, 207] on input "text" at bounding box center [908, 205] width 118 height 39
